Goal: Register for event/course

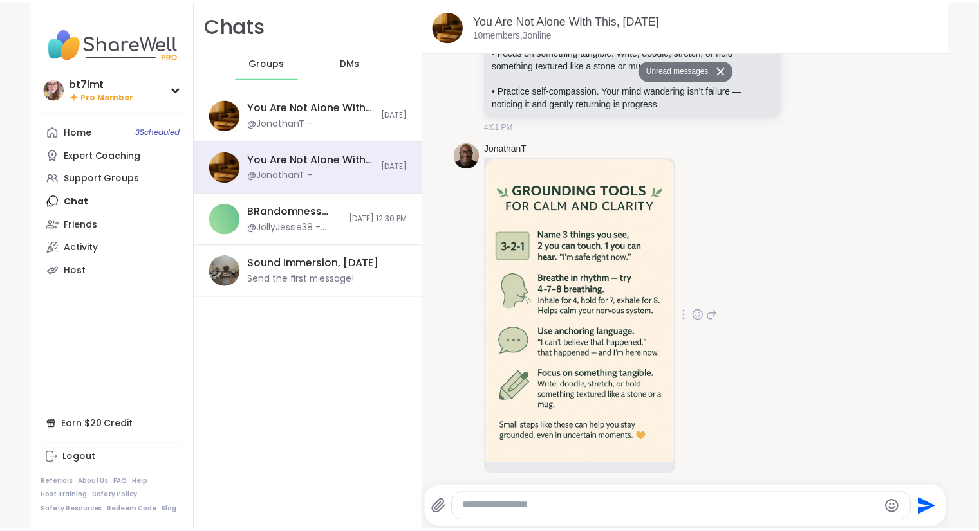
scroll to position [12706, 0]
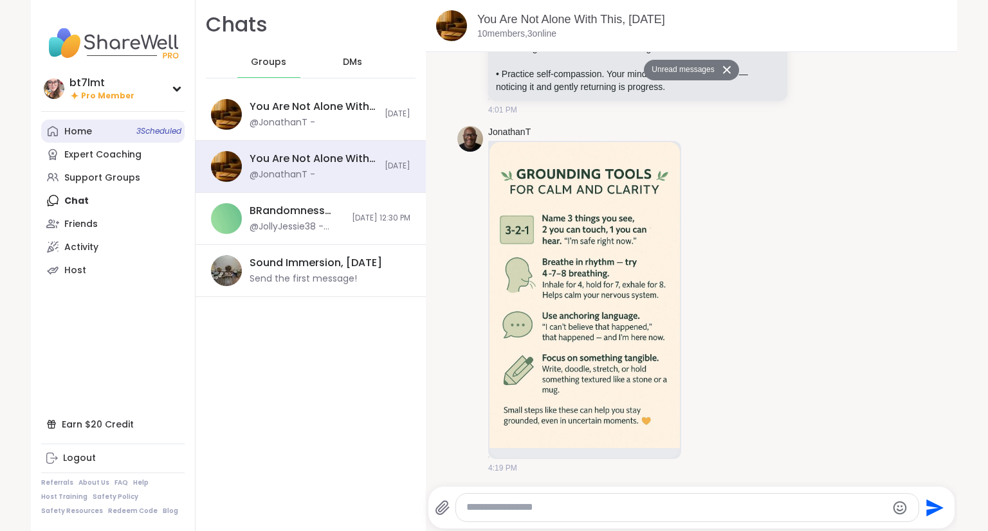
click at [77, 134] on div "Home 3 Scheduled" at bounding box center [78, 131] width 28 height 13
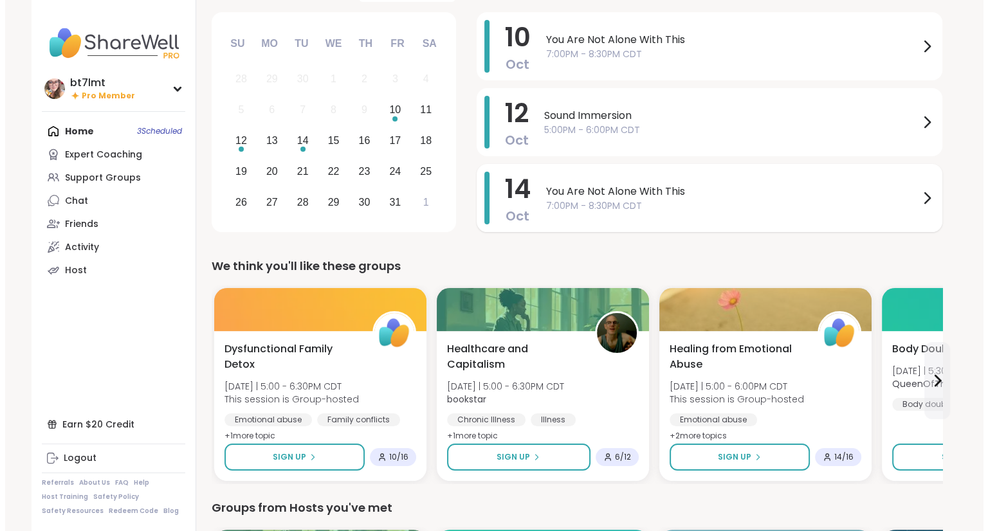
scroll to position [129, 0]
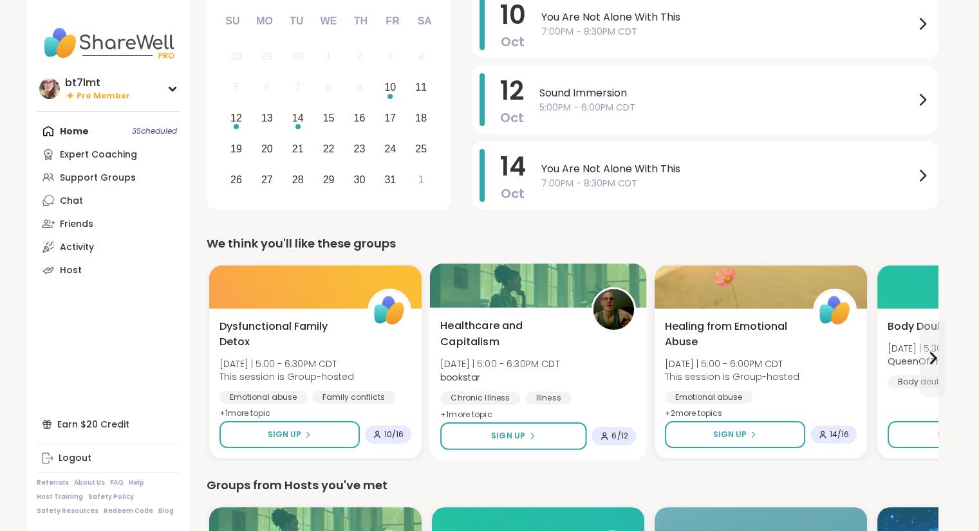
click at [620, 383] on div "Healthcare and Capitalism [DATE] | 5:00 - 6:30PM CDT bookstar Chronic Illness I…" at bounding box center [538, 370] width 196 height 105
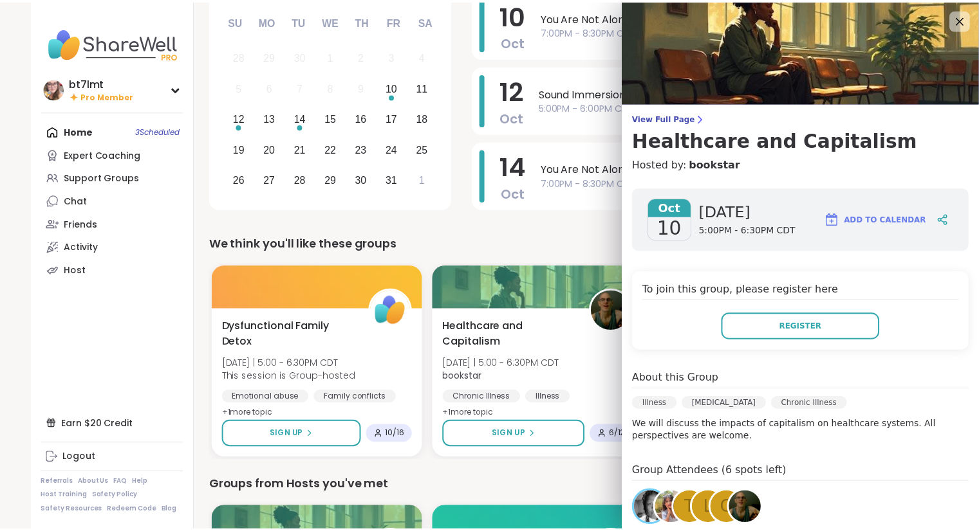
scroll to position [64, 0]
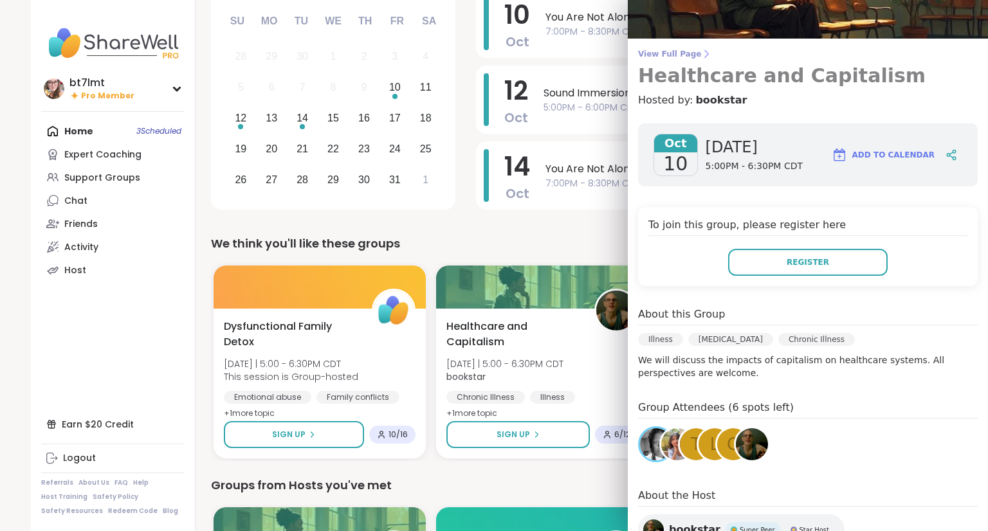
click at [672, 57] on span "View Full Page" at bounding box center [808, 54] width 340 height 10
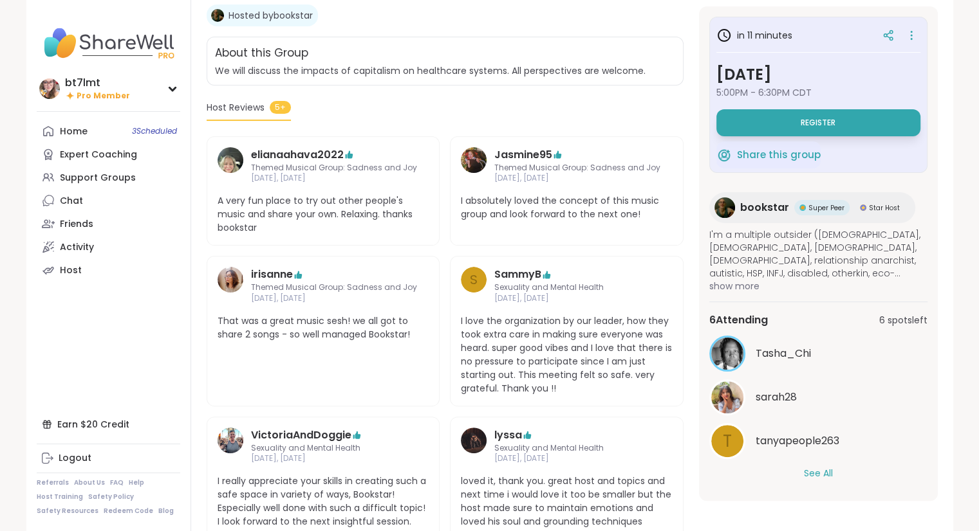
scroll to position [257, 0]
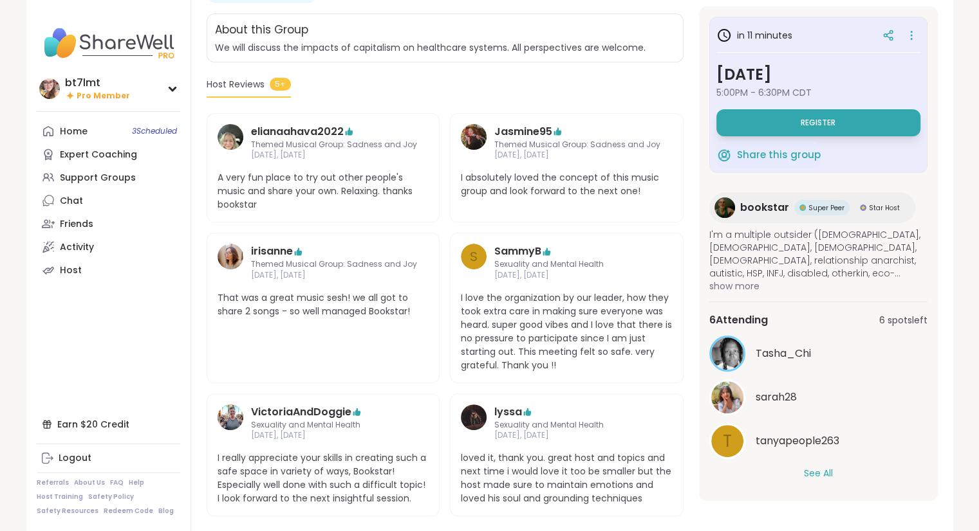
click at [808, 474] on button "See All" at bounding box center [818, 474] width 29 height 14
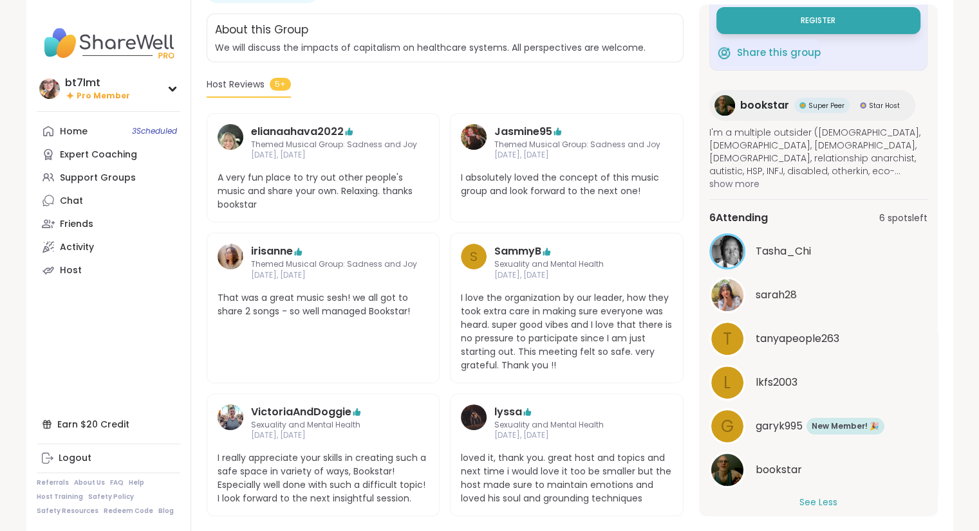
scroll to position [113, 0]
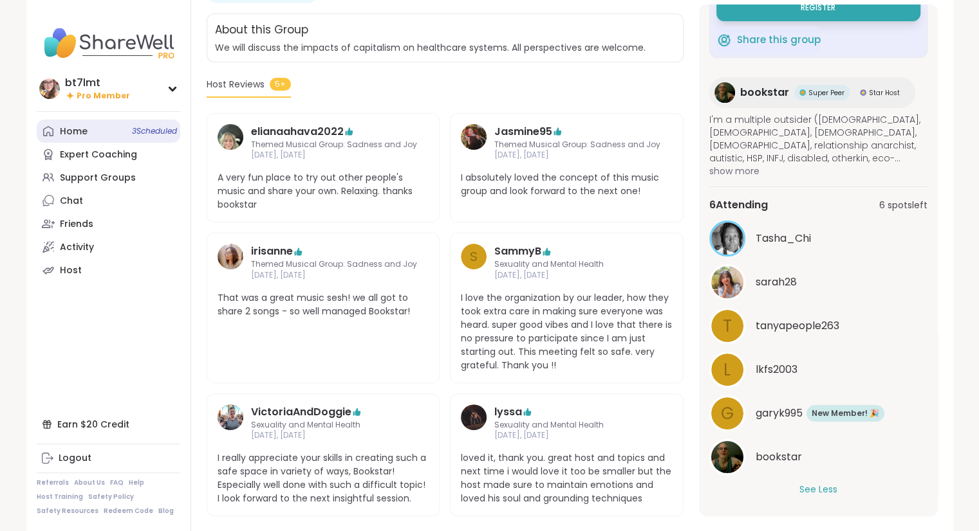
click at [83, 127] on div "Home 3 Scheduled" at bounding box center [74, 131] width 28 height 13
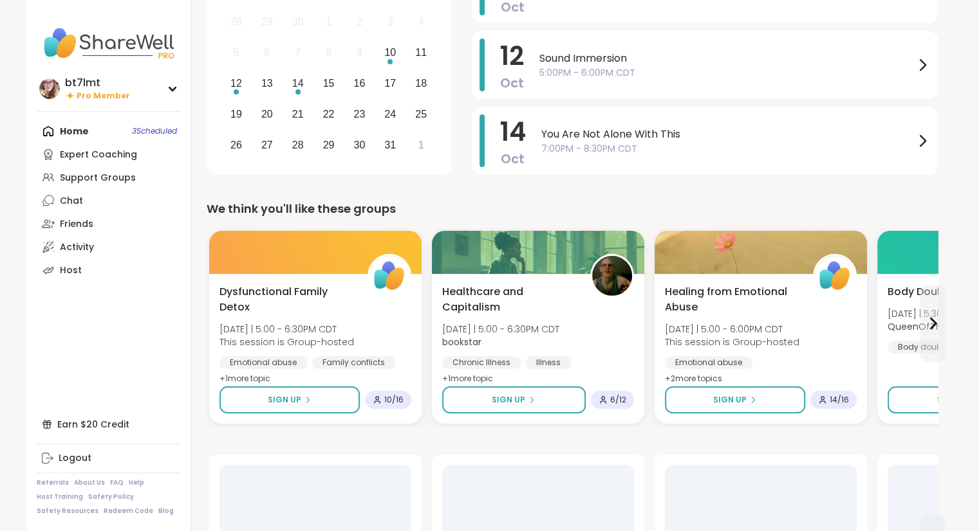
scroll to position [193, 0]
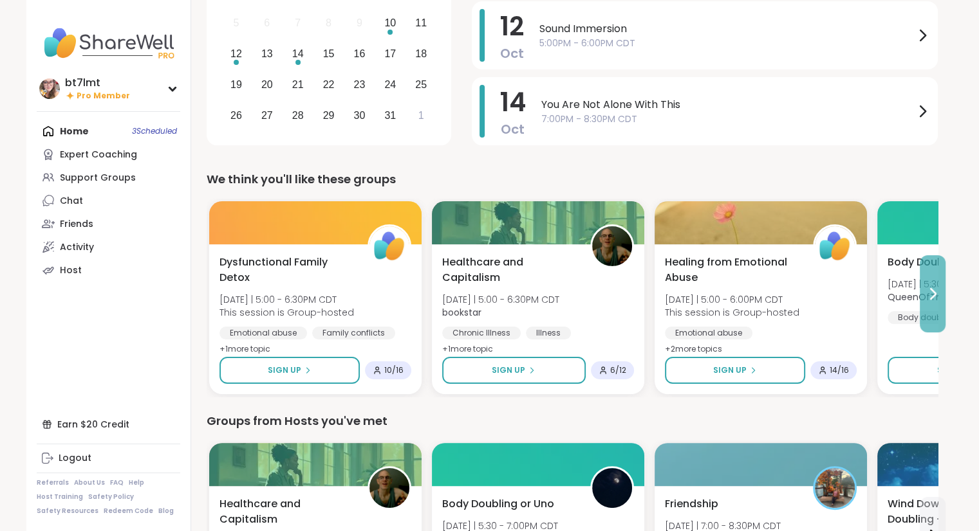
click at [932, 304] on button at bounding box center [932, 293] width 26 height 77
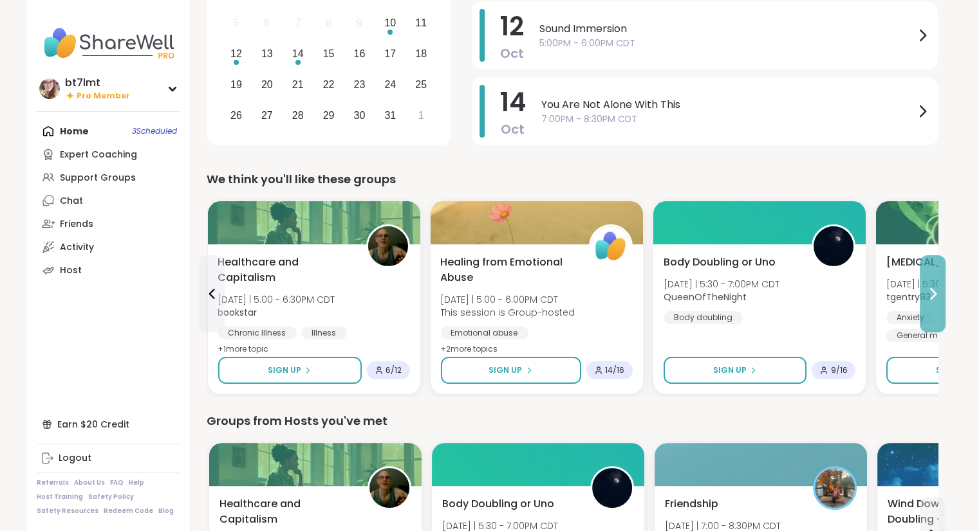
click at [932, 304] on button at bounding box center [932, 293] width 26 height 77
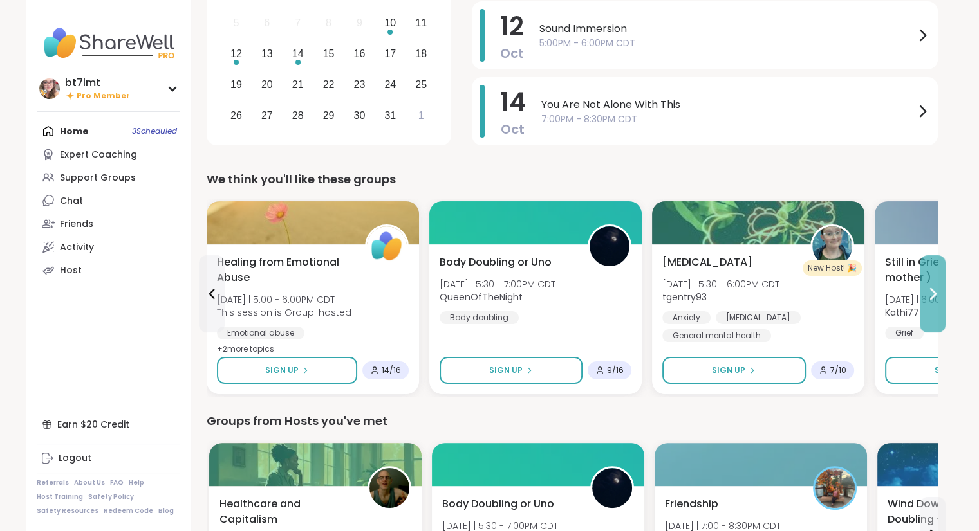
click at [932, 304] on button at bounding box center [932, 293] width 26 height 77
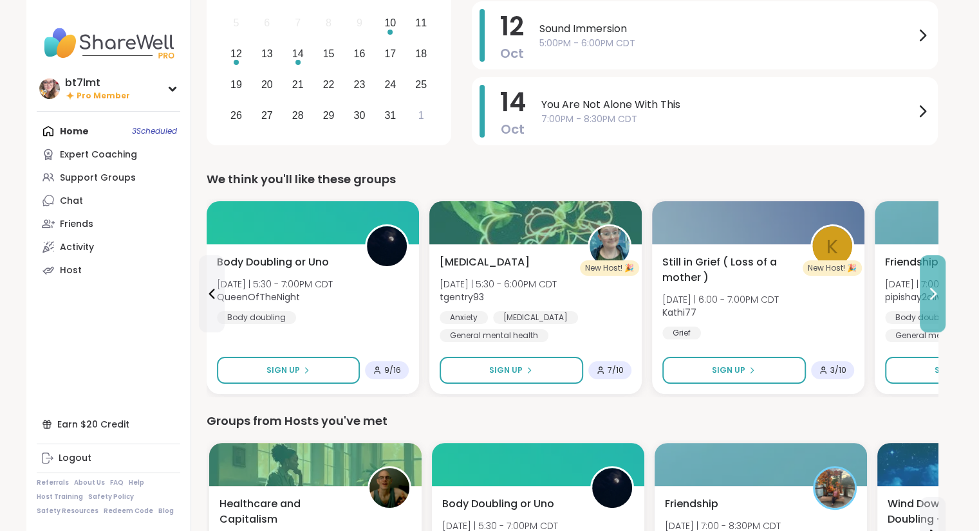
click at [932, 304] on button at bounding box center [932, 293] width 26 height 77
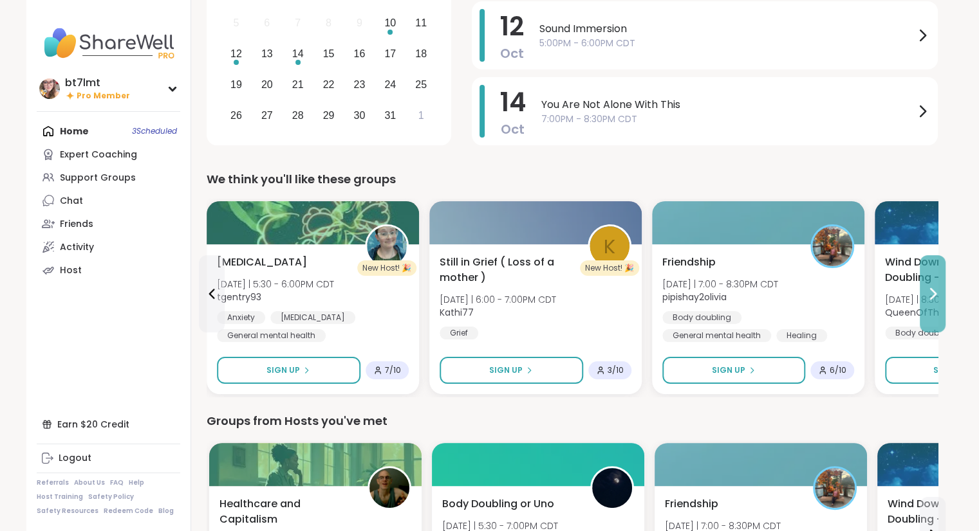
click at [932, 304] on button at bounding box center [932, 293] width 26 height 77
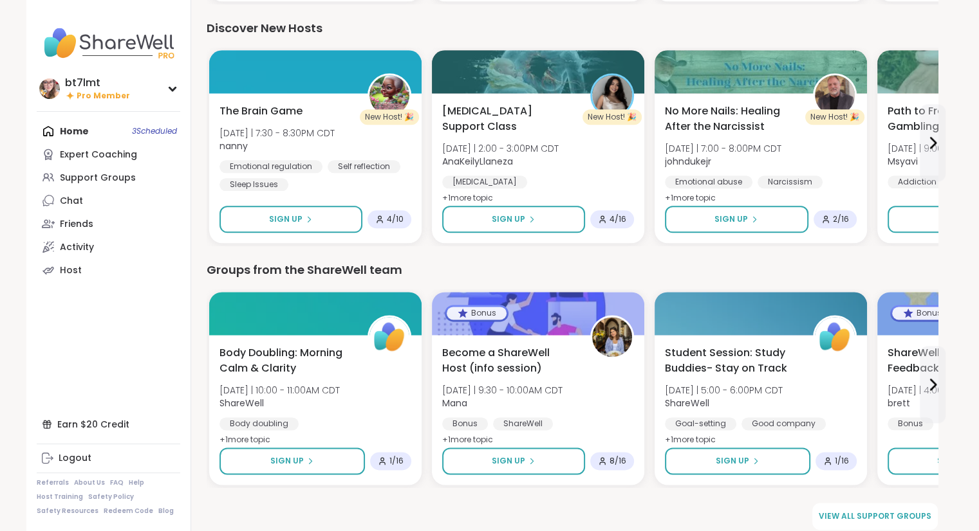
scroll to position [1565, 0]
